Goal: Task Accomplishment & Management: Use online tool/utility

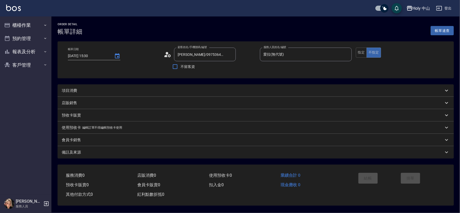
click at [198, 90] on div "項目消費" at bounding box center [253, 90] width 382 height 5
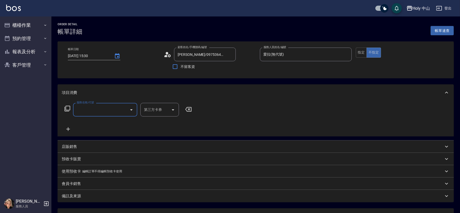
click at [104, 110] on input "服務名稱/代號" at bounding box center [101, 109] width 52 height 9
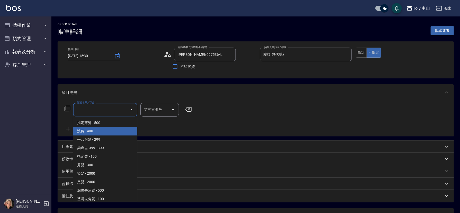
click at [100, 131] on span "洗剪 - 400" at bounding box center [105, 131] width 64 height 8
type input "洗剪(3)"
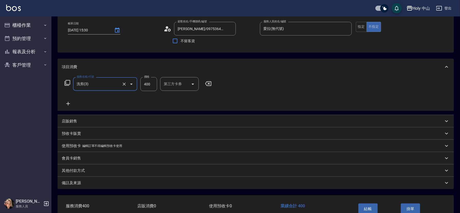
scroll to position [57, 0]
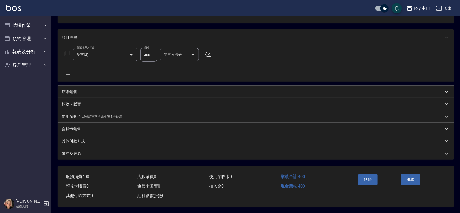
click at [244, 153] on div "備註及來源" at bounding box center [253, 153] width 382 height 5
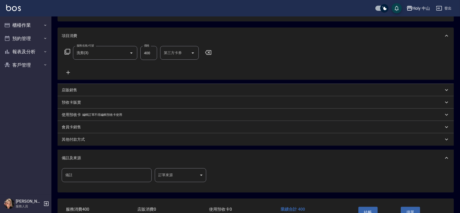
click at [166, 179] on body "Holy 中山 登出 櫃檯作業 打帳單 帳單列表 營業儀表板 現場電腦打卡 預約管理 預約管理 單日預約紀錄 單週預約紀錄 報表及分析 報表目錄 店家日報表 …" at bounding box center [230, 94] width 460 height 302
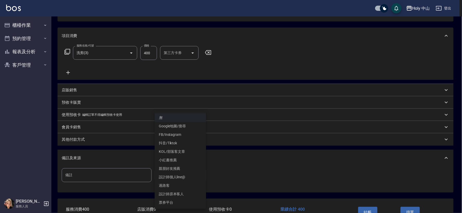
click at [183, 126] on li "Google地圖/搜尋" at bounding box center [180, 126] width 51 height 8
type input "Google地圖/搜尋"
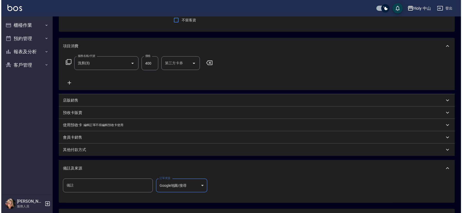
scroll to position [91, 0]
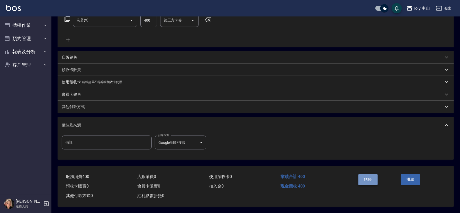
click at [364, 178] on button "結帳" at bounding box center [367, 179] width 19 height 11
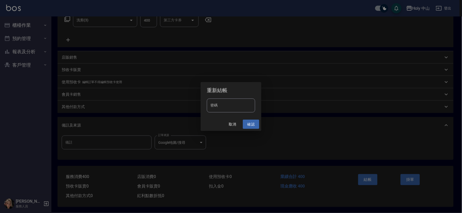
click at [251, 122] on button "確認" at bounding box center [251, 125] width 16 height 10
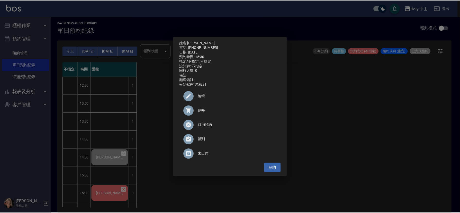
scroll to position [77, 0]
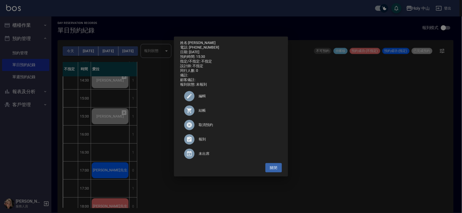
click at [397, 142] on div "姓名: 蕭先生 電話: 0975364180 日期: 2025/08/14 預約時間: 15:30 指定/不指定: 不指定 設計師: 不指定 同行人數: 0 …" at bounding box center [231, 106] width 462 height 213
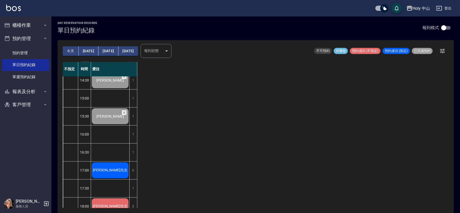
click at [104, 51] on button "後天" at bounding box center [108, 51] width 20 height 10
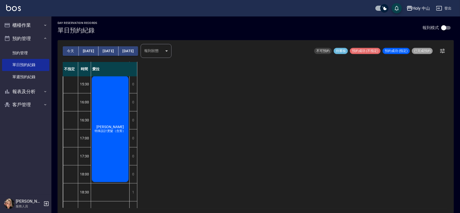
scroll to position [154, 0]
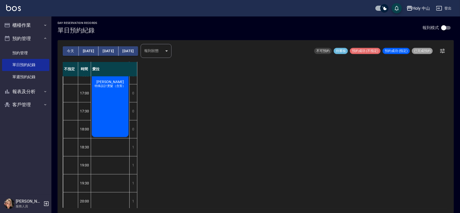
click at [127, 108] on div "蕭先生 特殊設計燙髮（含剪）" at bounding box center [110, 83] width 38 height 107
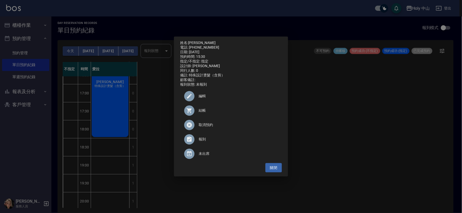
click at [204, 98] on span "編輯" at bounding box center [238, 95] width 79 height 5
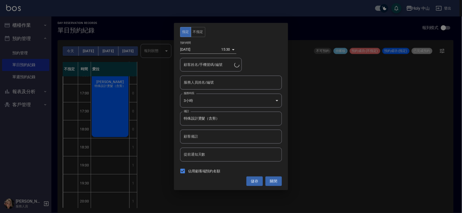
type input "愛拉(無代號)"
type input "蕭先生/0975364180"
click at [353, 131] on div "指定 不指定 預約時間 2025/08/16 15:30 1755329400000 顧客姓名/手機號碼/編號 蕭先生/0975364180 顧客姓名/手機號…" at bounding box center [231, 106] width 462 height 213
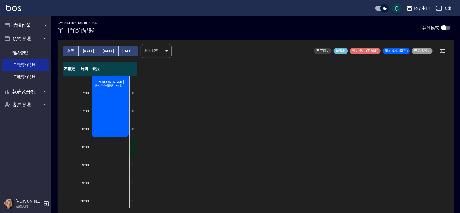
click at [135, 147] on div "1" at bounding box center [133, 147] width 8 height 18
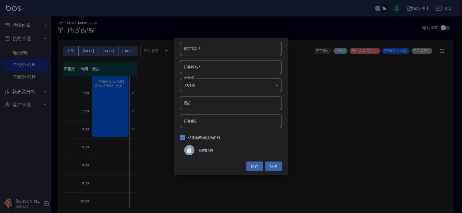
click at [206, 151] on span "關閉預約" at bounding box center [238, 150] width 79 height 5
